Goal: Task Accomplishment & Management: Manage account settings

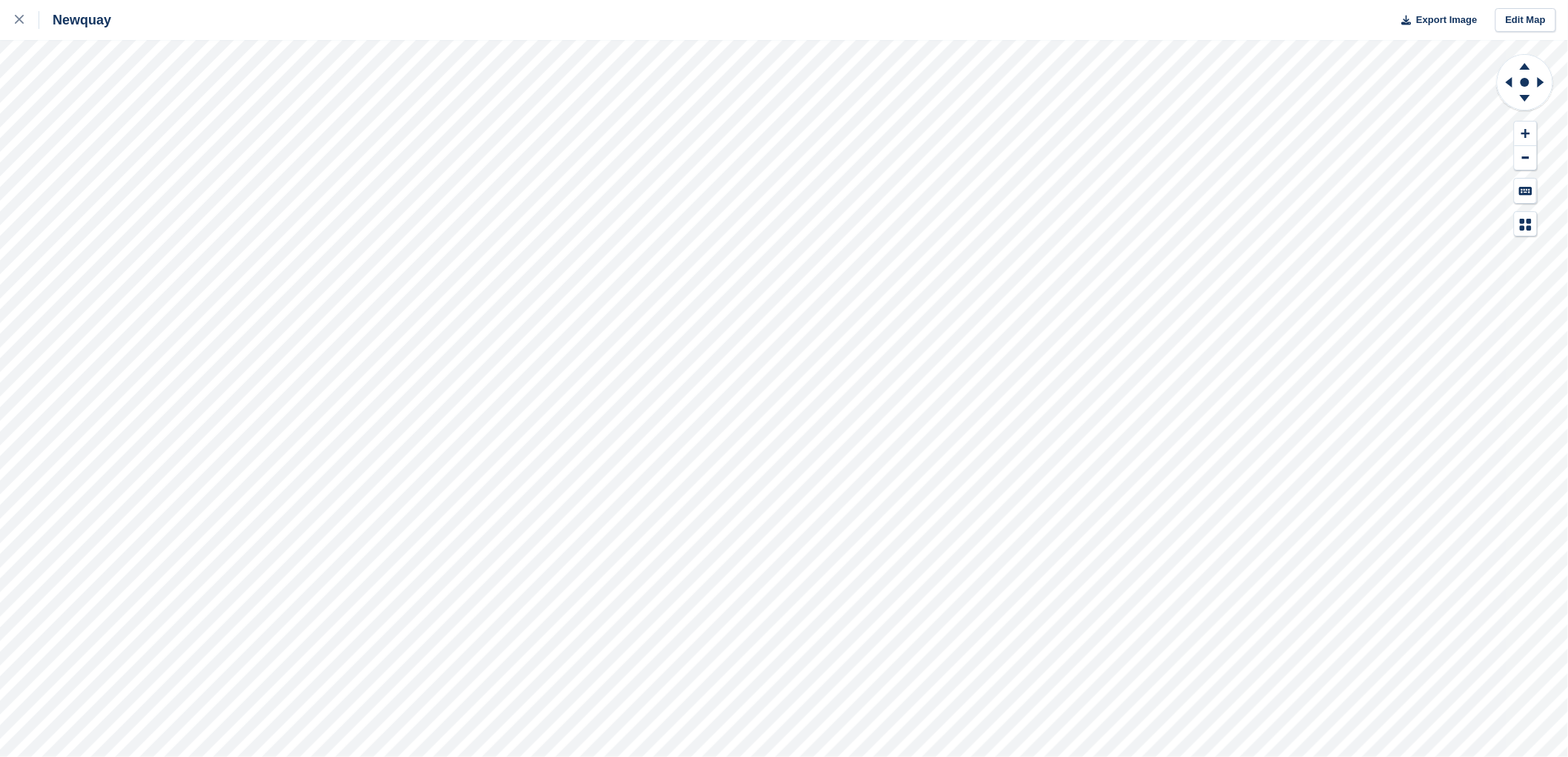
click at [617, 756] on html "Newquay Export Image Edit Map" at bounding box center [784, 378] width 1568 height 757
click at [356, 756] on html "Newquay Export Image Edit Map" at bounding box center [784, 378] width 1568 height 757
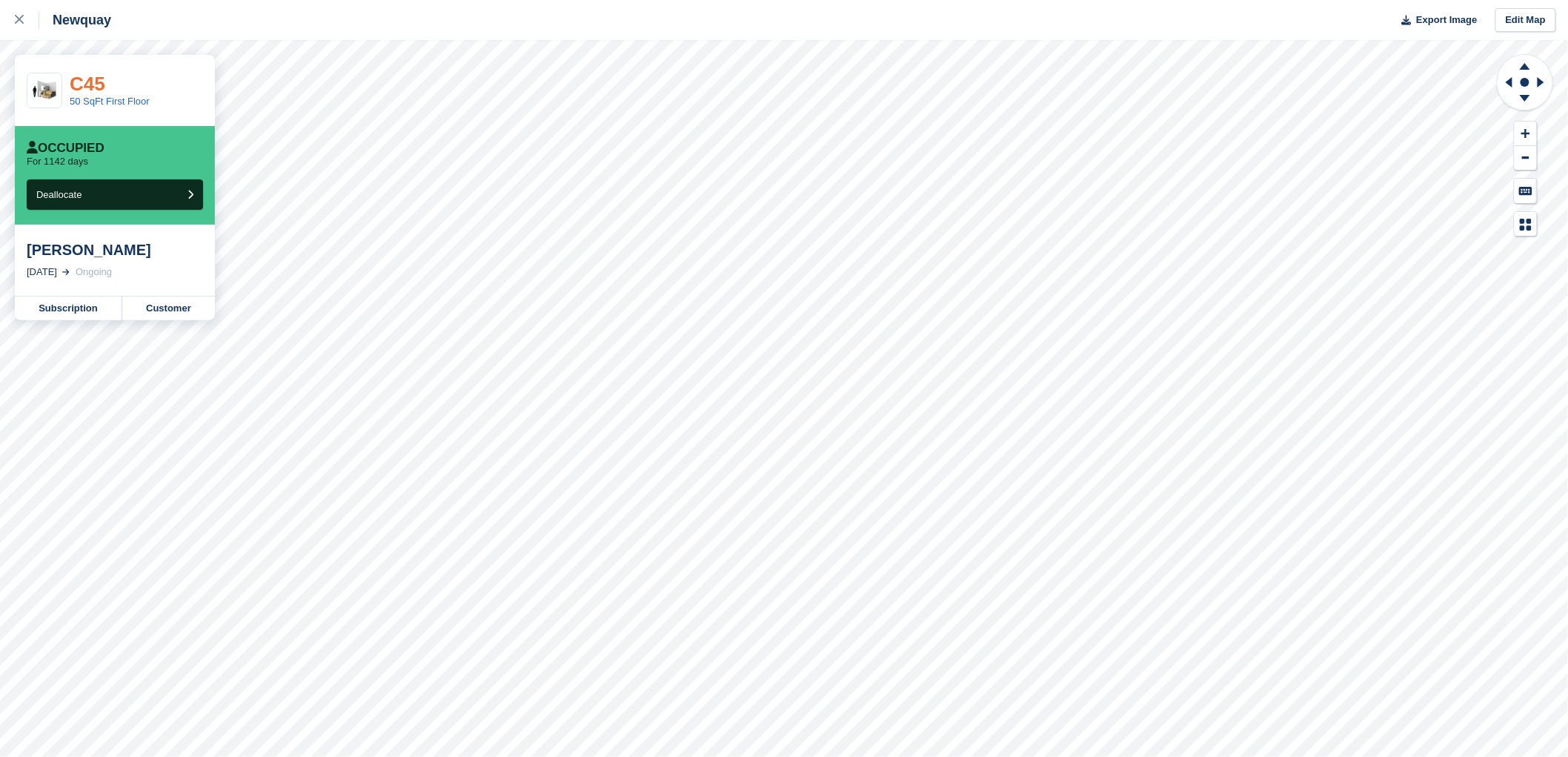
click at [88, 88] on link "C45" at bounding box center [87, 83] width 36 height 22
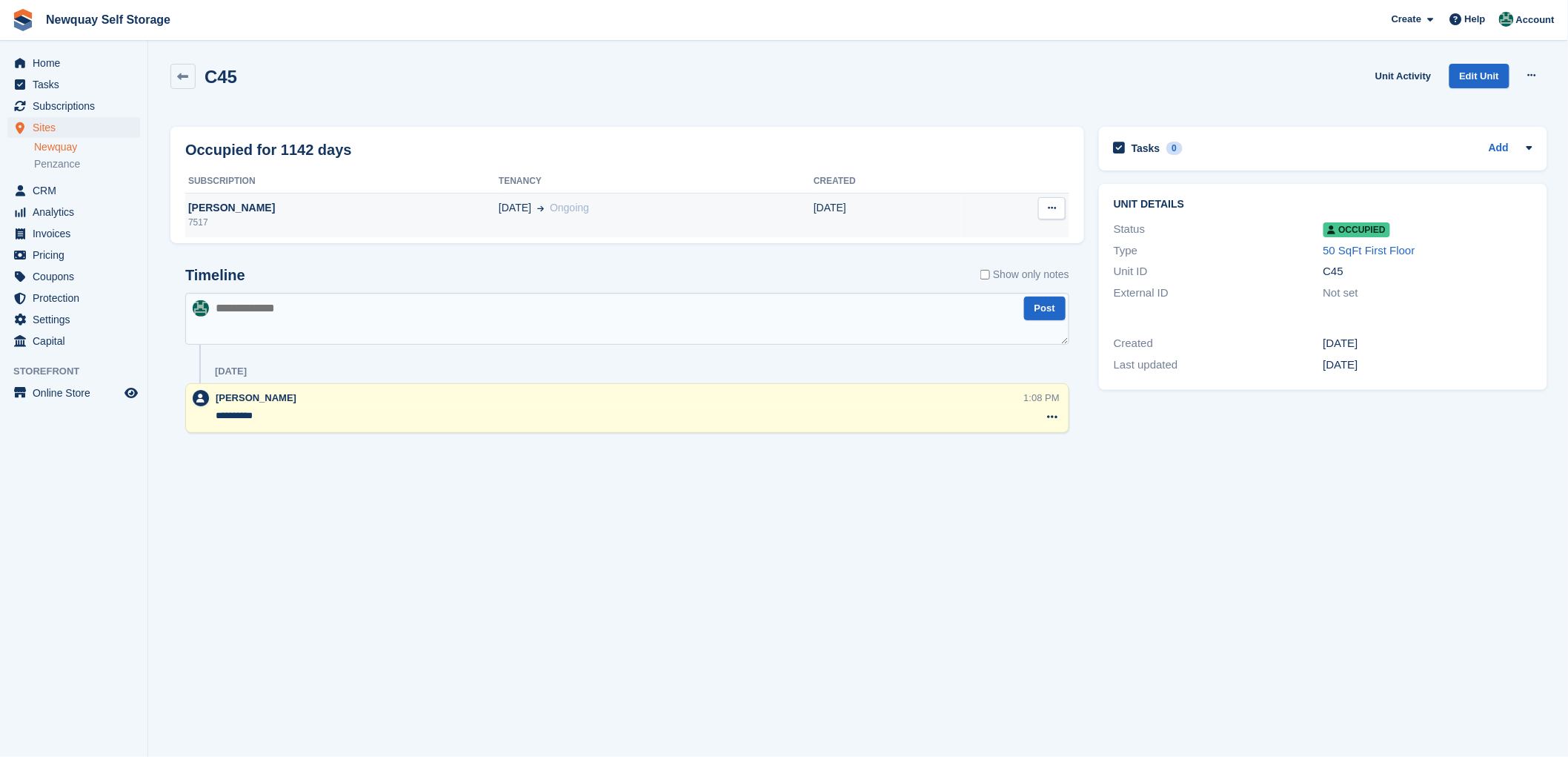
click at [234, 203] on div "[PERSON_NAME]" at bounding box center [342, 208] width 313 height 16
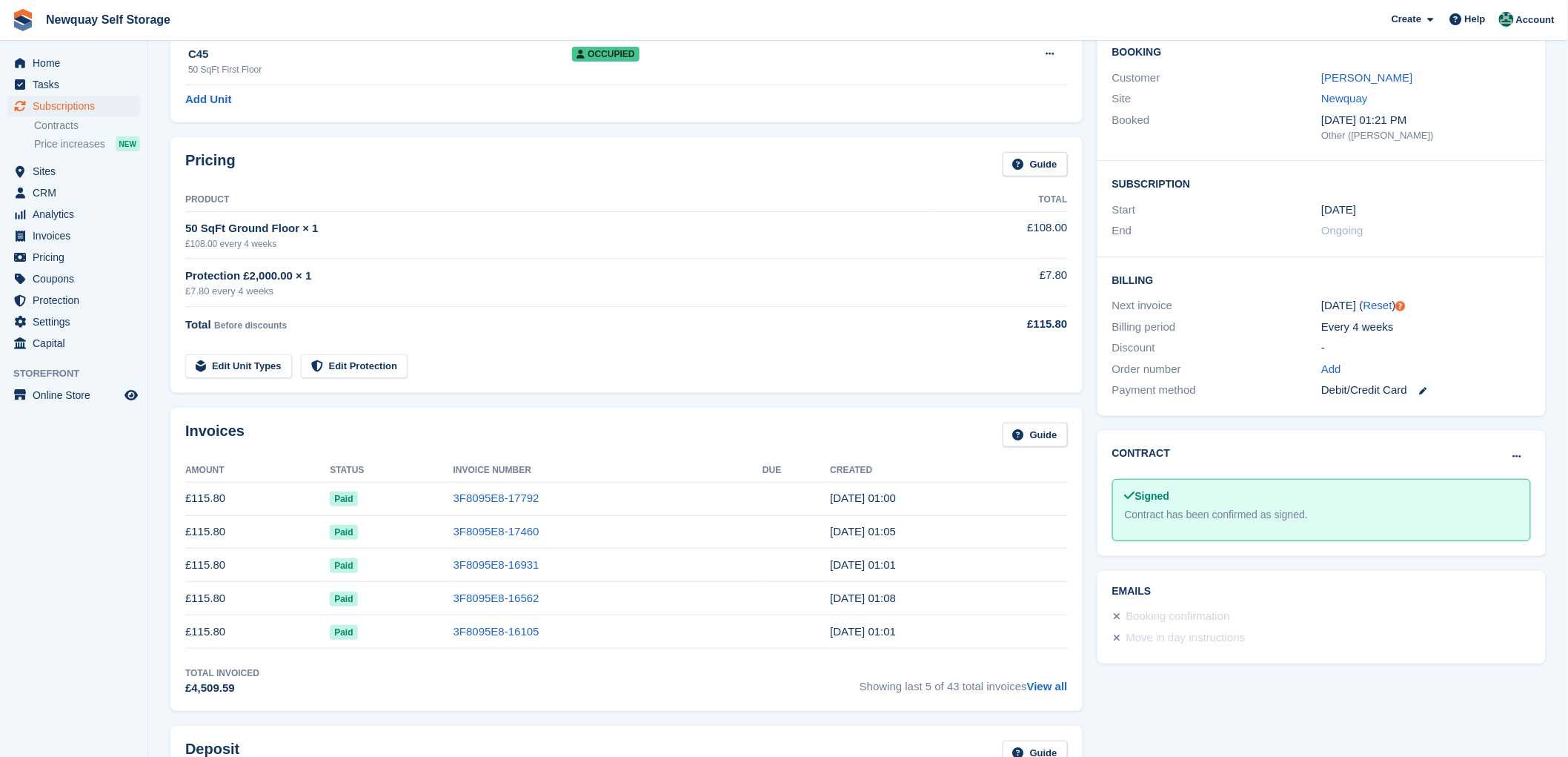
scroll to position [59, 0]
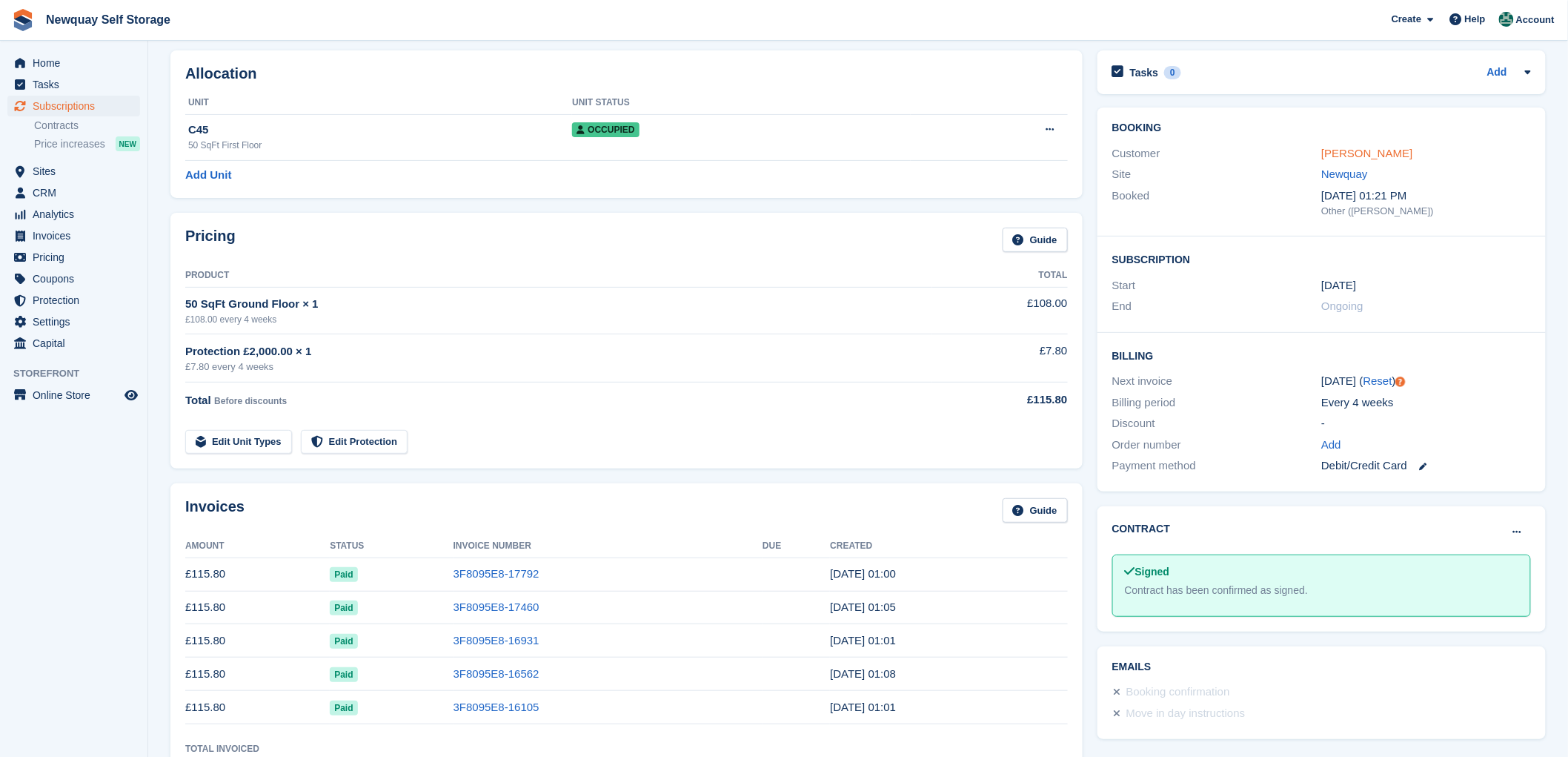
click at [1361, 155] on link "[PERSON_NAME]" at bounding box center [1367, 154] width 91 height 13
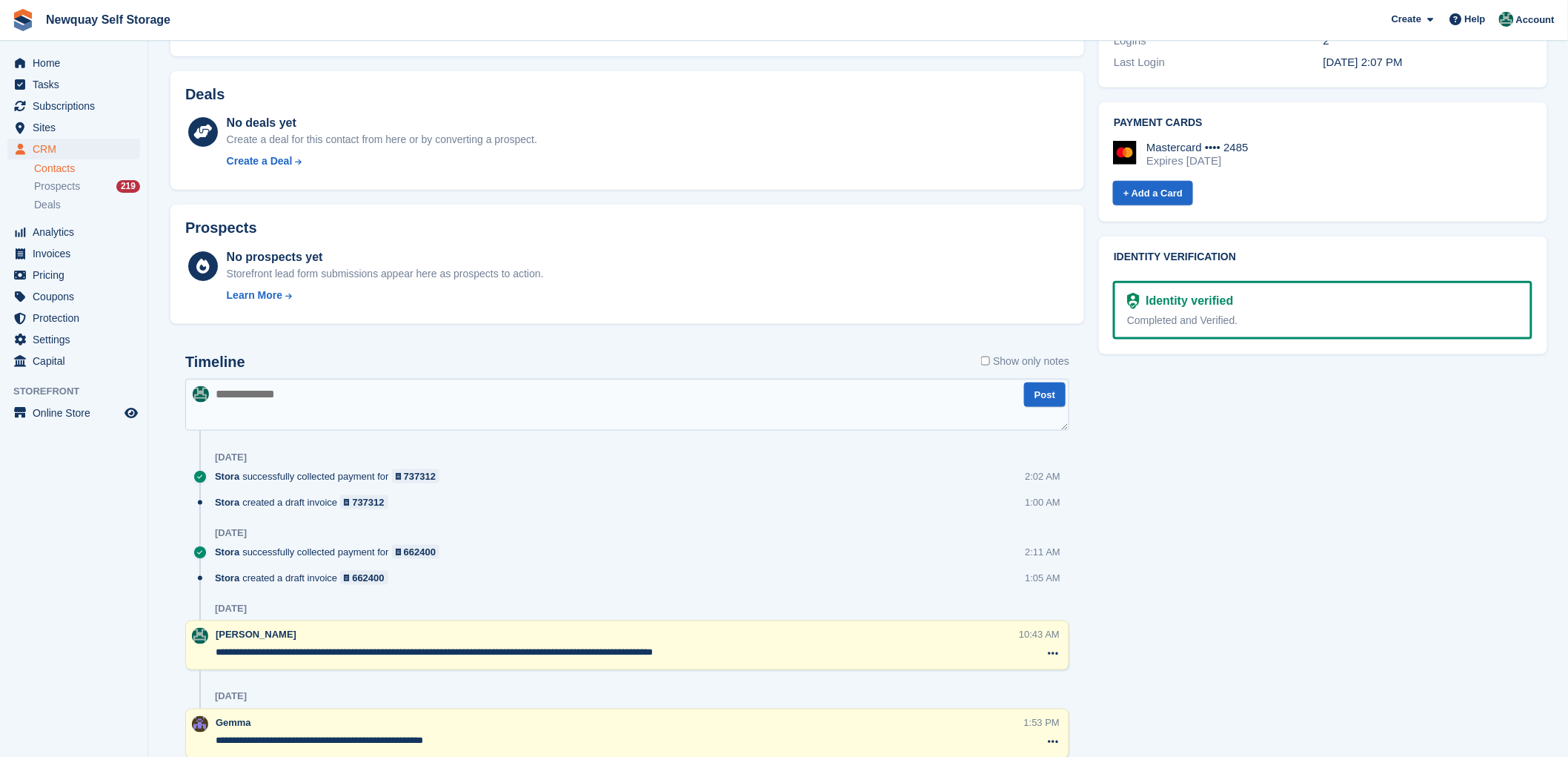
scroll to position [576, 0]
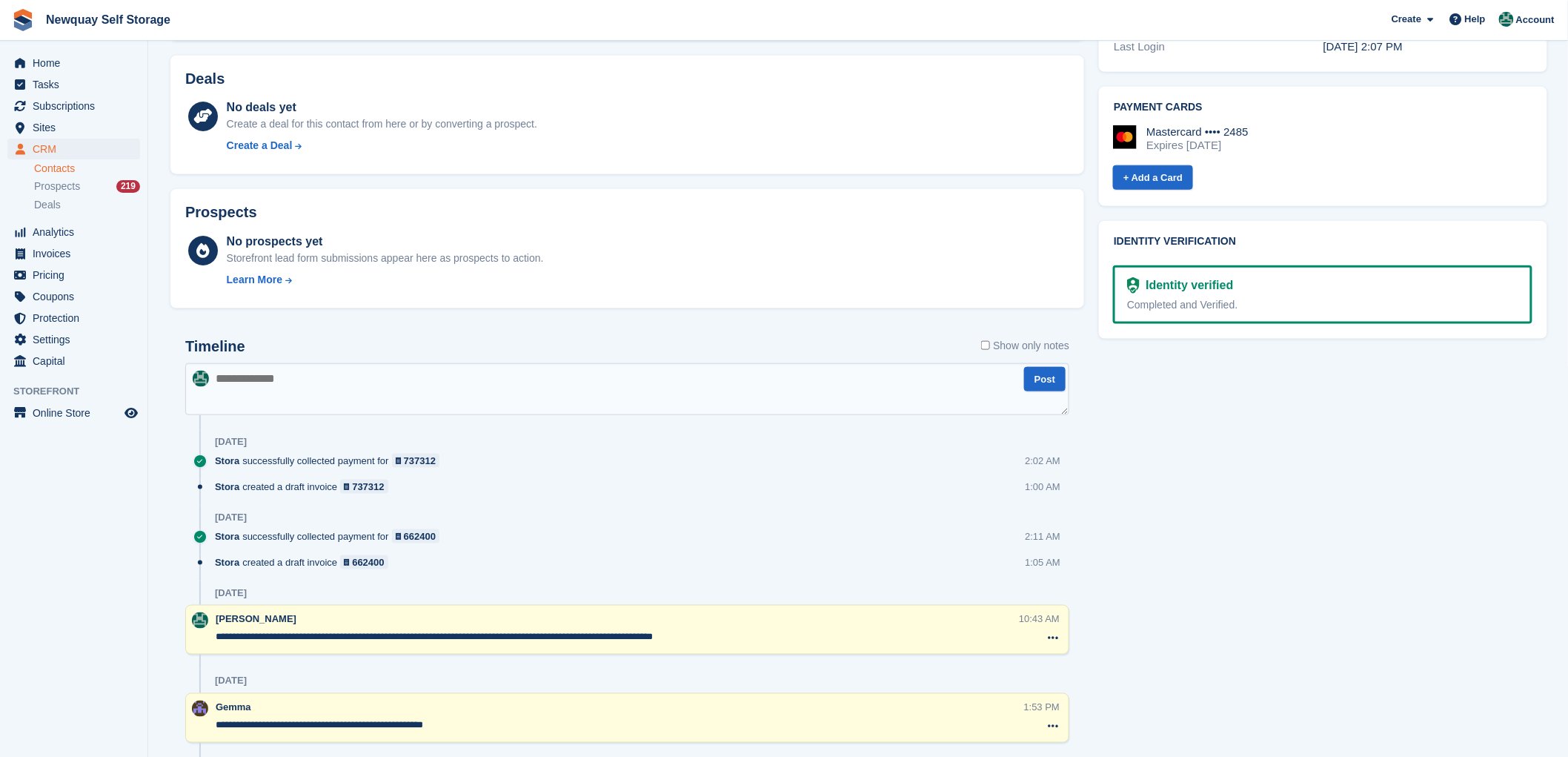
click at [260, 378] on textarea at bounding box center [628, 389] width 885 height 52
type textarea "**********"
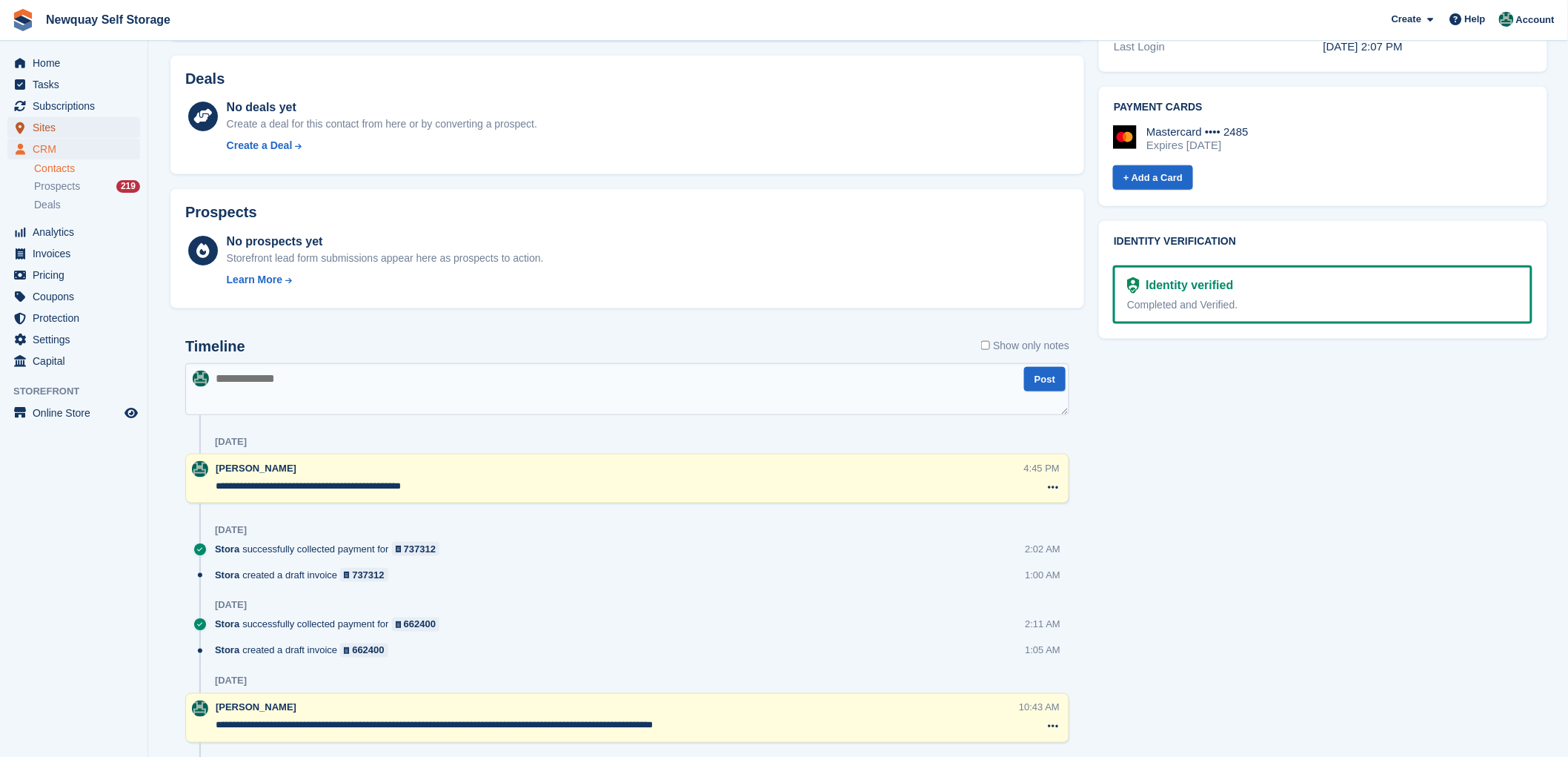
click at [39, 126] on span "Sites" at bounding box center [77, 127] width 89 height 21
